Goal: Transaction & Acquisition: Book appointment/travel/reservation

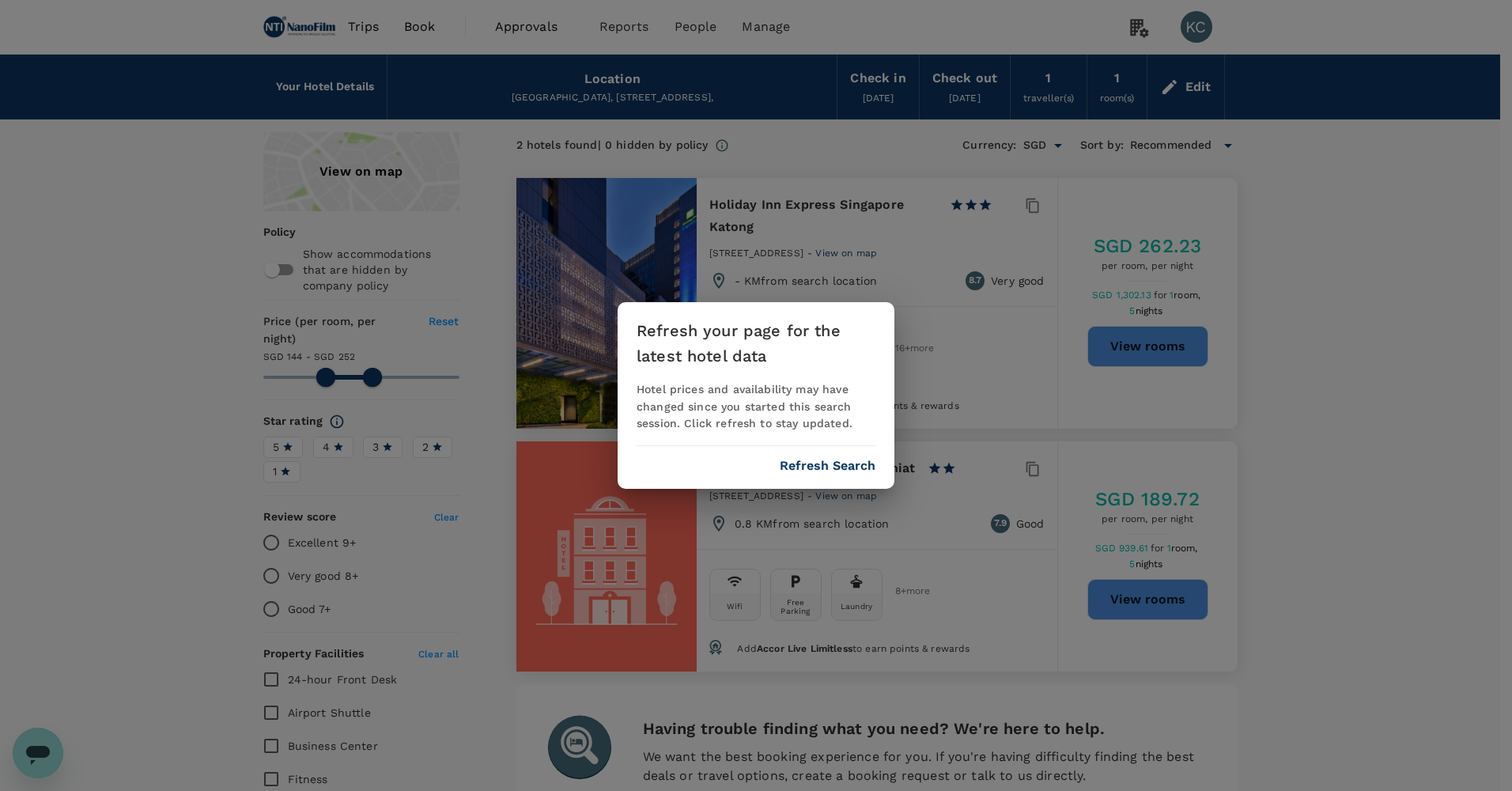
click at [865, 459] on button "Refresh Search" at bounding box center [828, 466] width 96 height 14
click at [832, 459] on button "Refresh Search" at bounding box center [828, 466] width 96 height 14
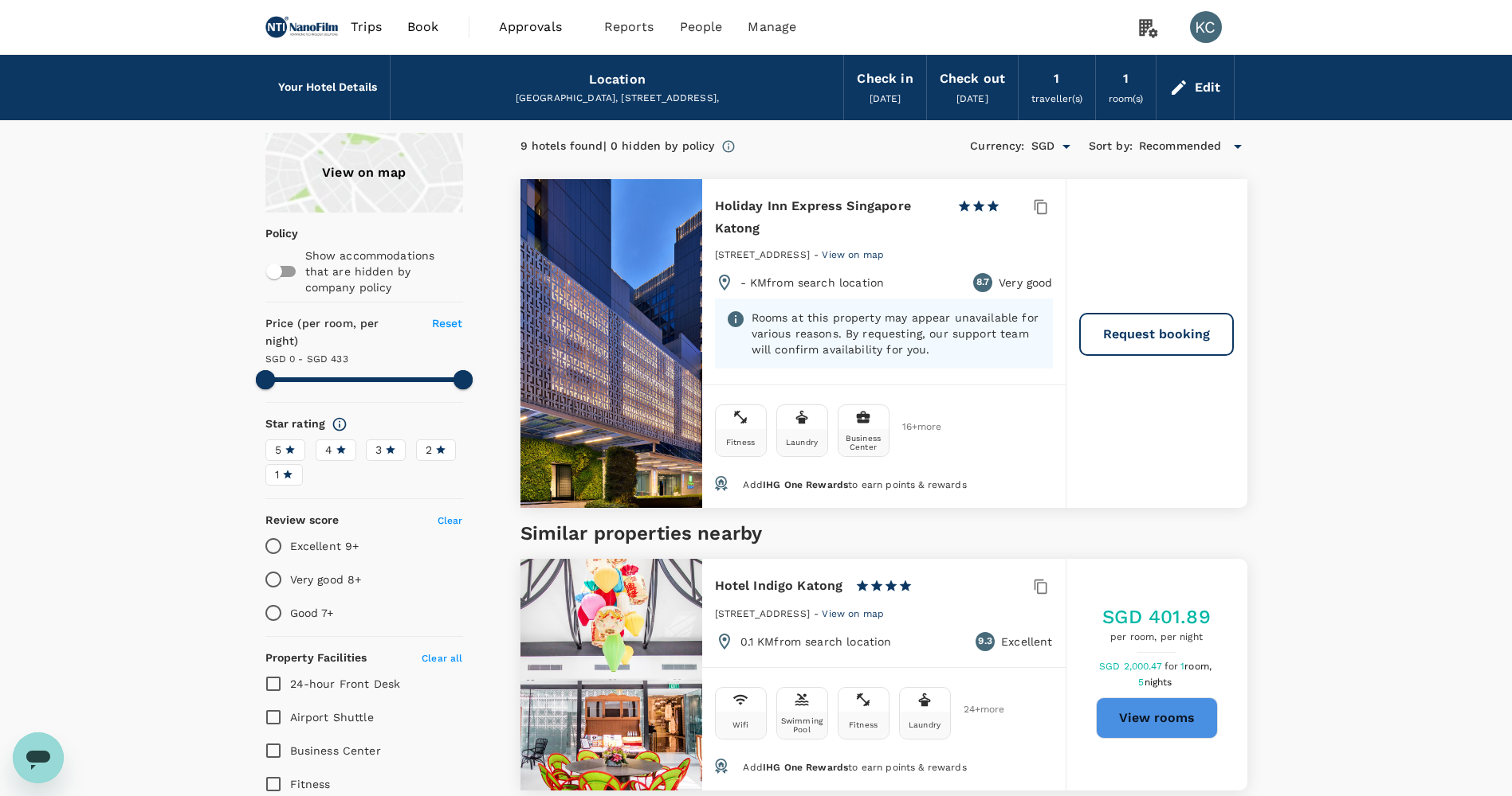
click at [629, 341] on div at bounding box center [611, 344] width 181 height 329
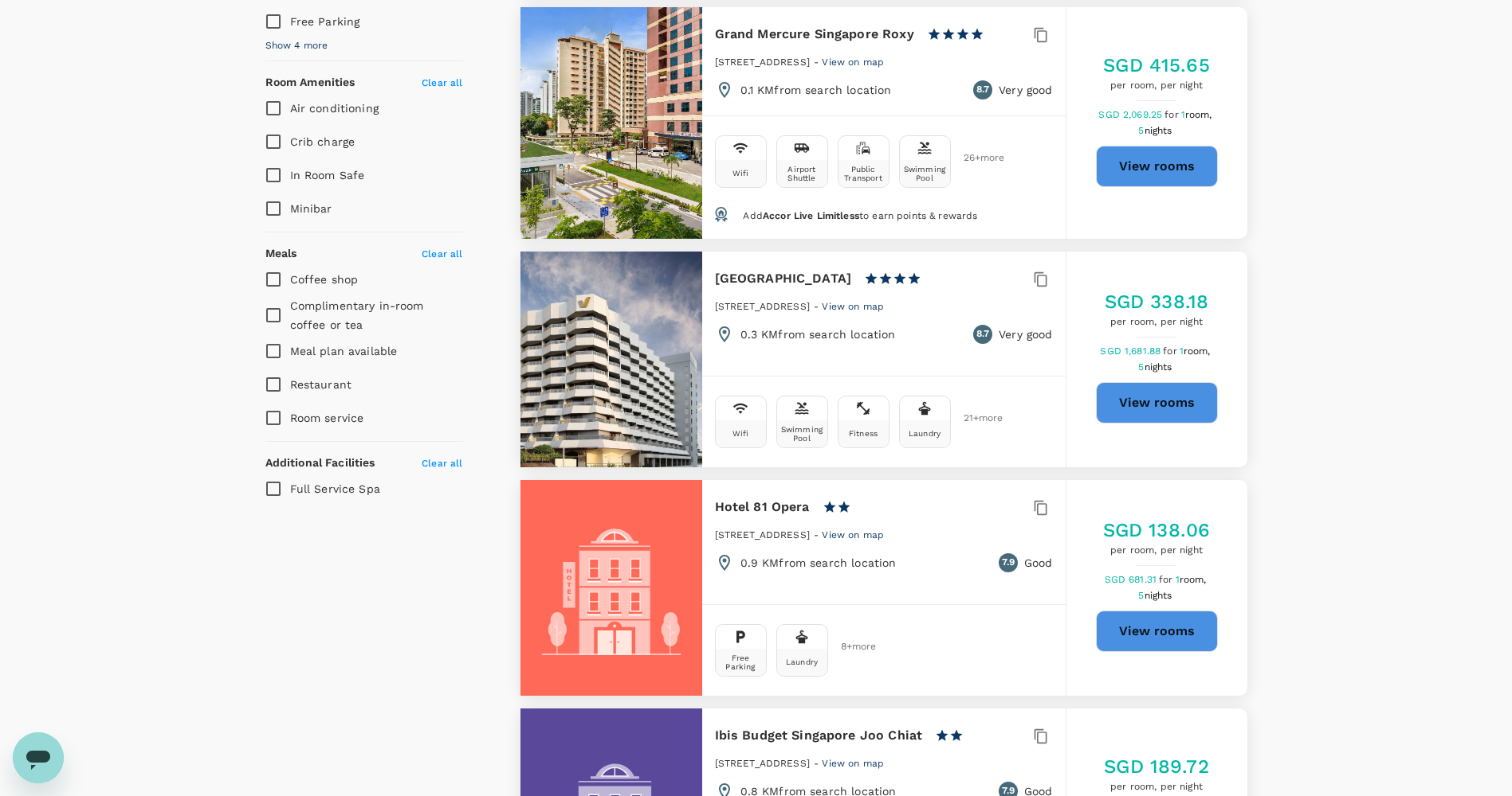
scroll to position [239, 0]
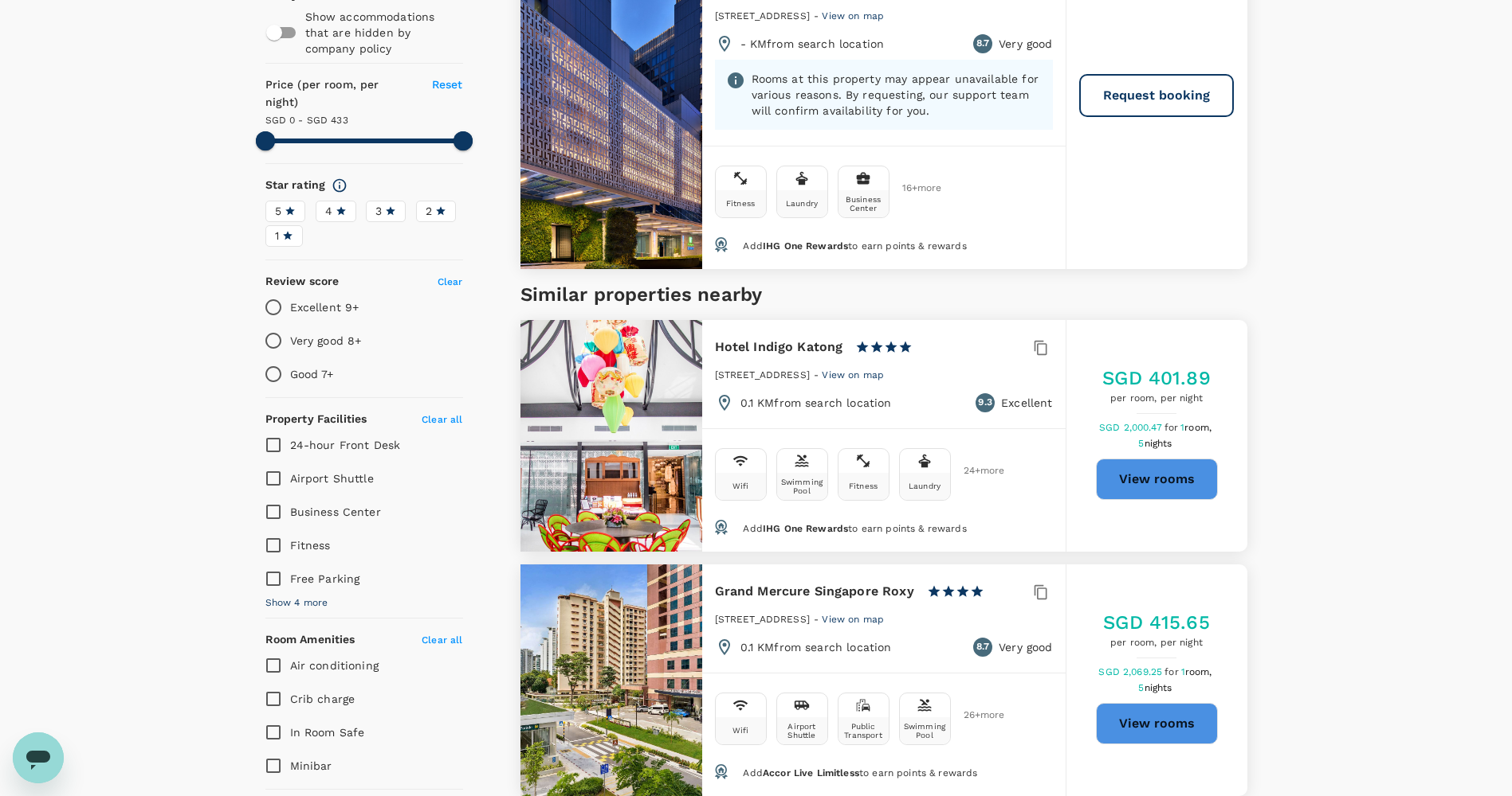
type input "433"
